Goal: Transaction & Acquisition: Purchase product/service

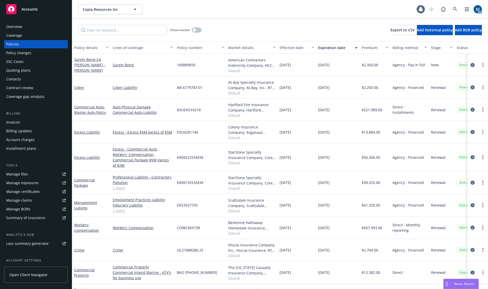
click at [459, 8] on link at bounding box center [455, 9] width 10 height 10
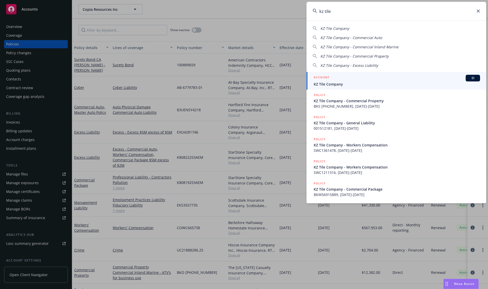
type input "kz tile"
click at [344, 85] on span "KZ Tile Company" at bounding box center [397, 83] width 166 height 5
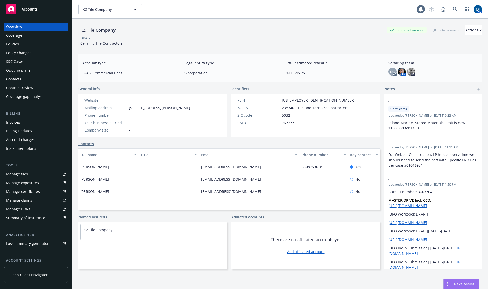
click at [31, 72] on div "Quoting plans" at bounding box center [36, 70] width 60 height 8
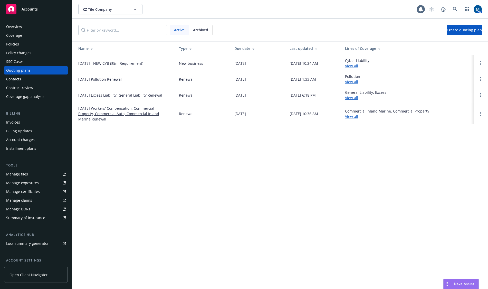
click at [15, 25] on div "Overview" at bounding box center [14, 27] width 16 height 8
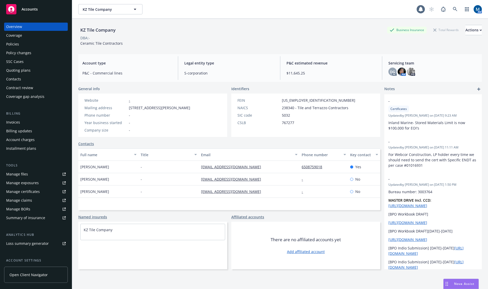
click at [38, 10] on div "Accounts" at bounding box center [36, 9] width 60 height 10
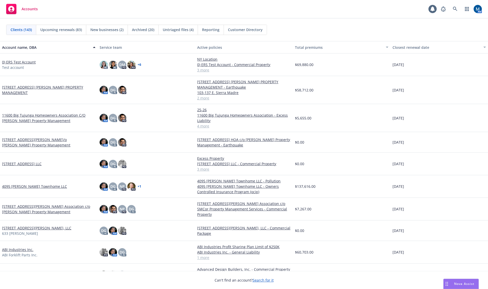
click at [233, 5] on div "Accounts 1 AM" at bounding box center [244, 9] width 488 height 18
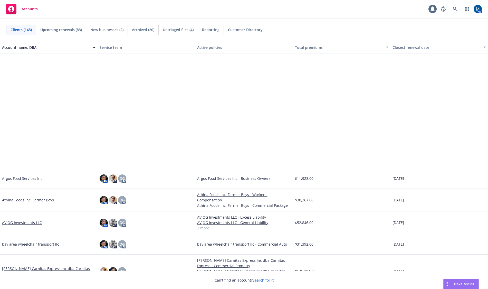
scroll to position [385, 0]
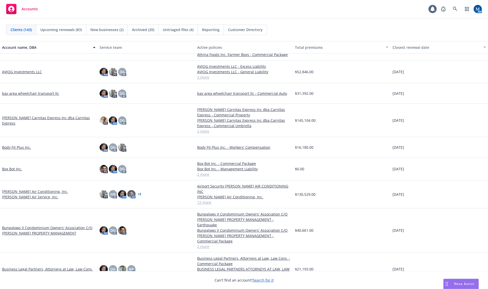
click at [185, 4] on div "Accounts 1 AM" at bounding box center [244, 9] width 488 height 18
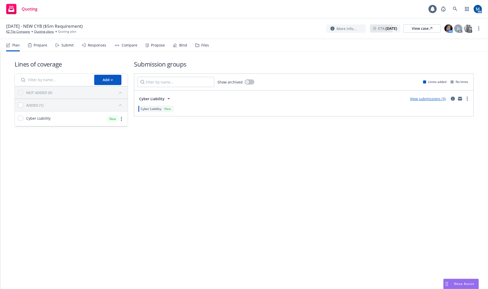
click at [63, 42] on div "Submit" at bounding box center [64, 45] width 18 height 12
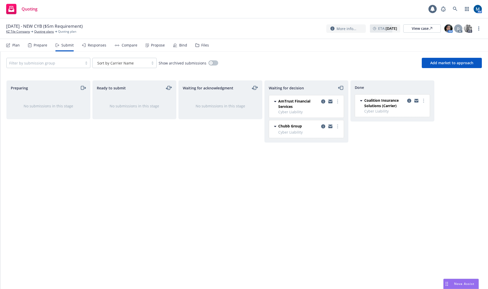
click at [332, 102] on icon "copy logging email" at bounding box center [331, 102] width 4 height 2
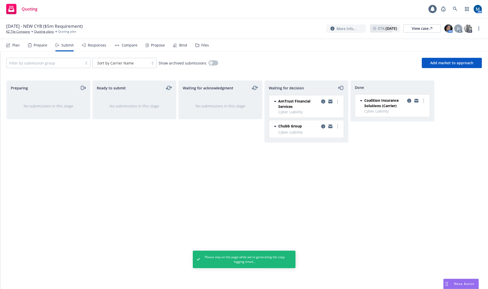
click at [331, 101] on icon "copy logging email" at bounding box center [331, 101] width 4 height 2
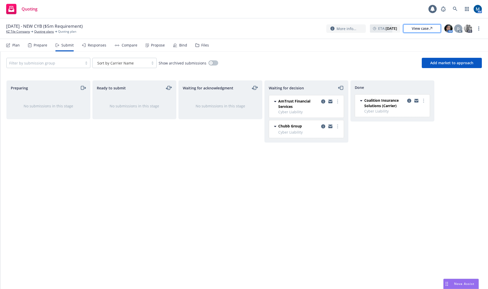
click at [408, 28] on link "View case" at bounding box center [423, 28] width 38 height 8
click at [330, 101] on icon "copy logging email" at bounding box center [331, 101] width 4 height 2
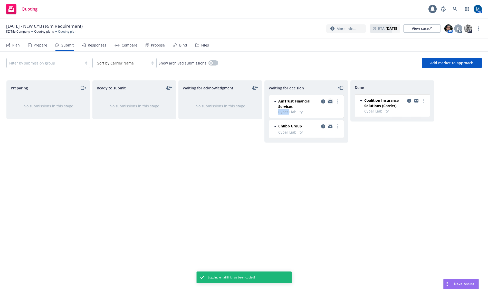
click at [330, 101] on icon "copy logging email" at bounding box center [331, 102] width 4 height 4
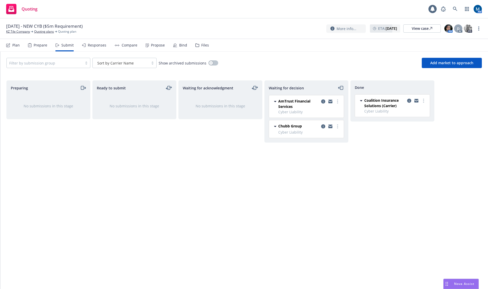
click at [224, 195] on div "Waiting for acknowledgment No submissions in this stage" at bounding box center [221, 179] width 84 height 198
